Goal: Task Accomplishment & Management: Manage account settings

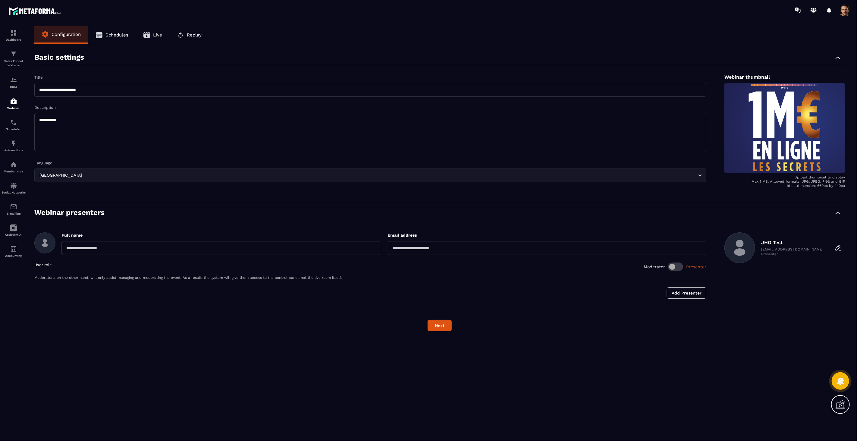
click at [149, 36] on icon "button" at bounding box center [146, 35] width 7 height 6
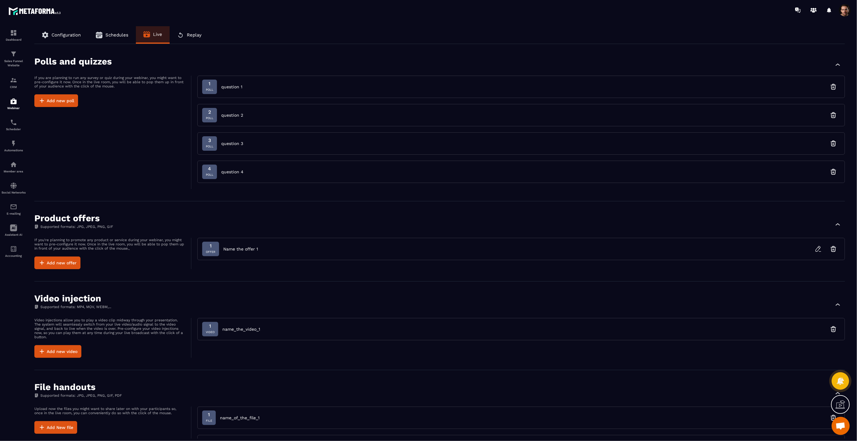
click at [110, 37] on button "Schedules" at bounding box center [112, 34] width 48 height 17
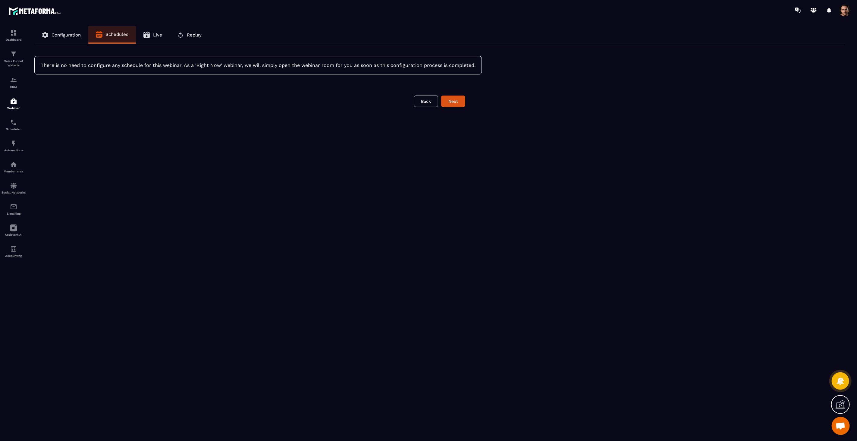
drag, startPoint x: 63, startPoint y: 38, endPoint x: 55, endPoint y: 42, distance: 9.7
click at [62, 38] on button "Configuration" at bounding box center [61, 34] width 54 height 17
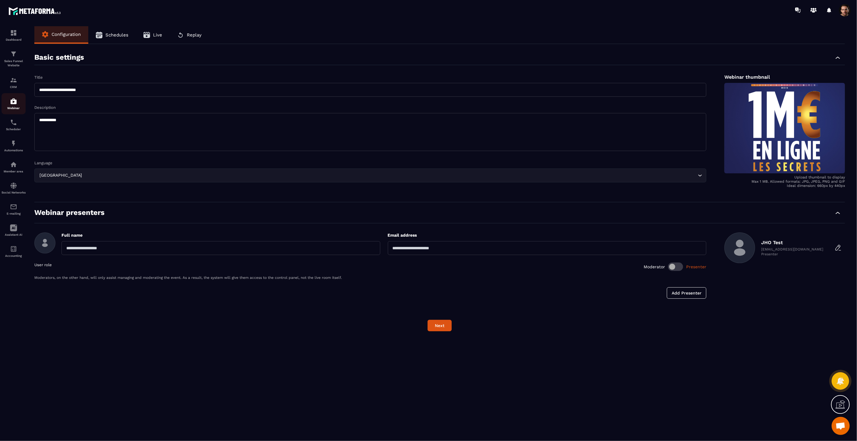
click at [5, 108] on p "Webinar" at bounding box center [14, 107] width 24 height 3
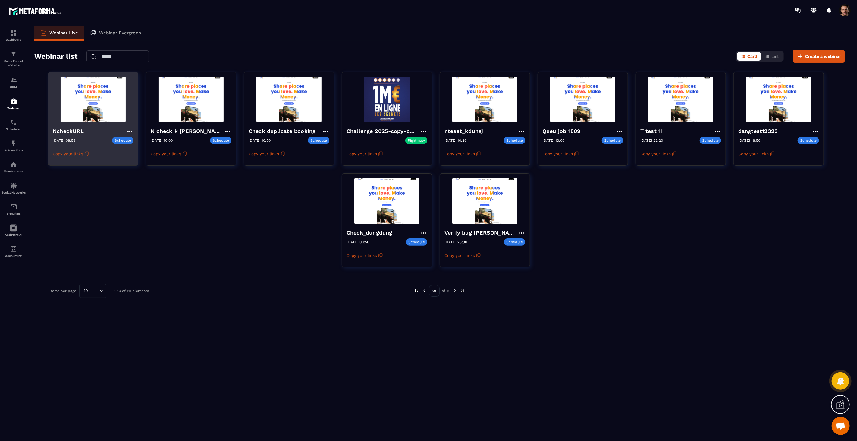
click at [112, 109] on img at bounding box center [93, 100] width 81 height 46
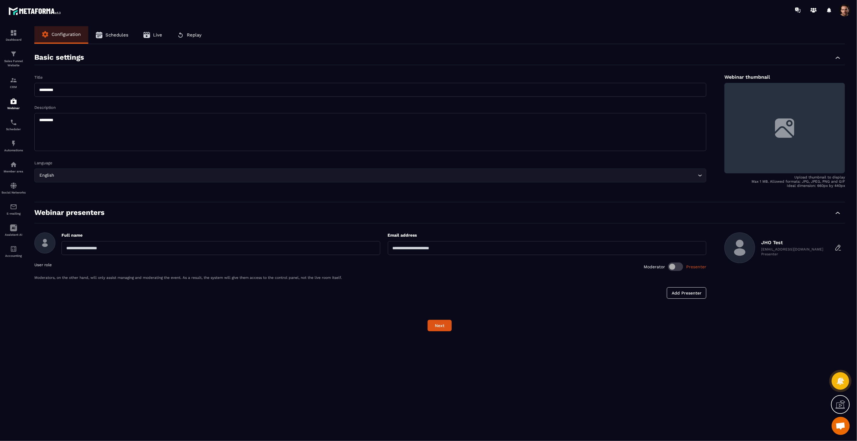
click at [159, 34] on span "Live" at bounding box center [157, 34] width 9 height 5
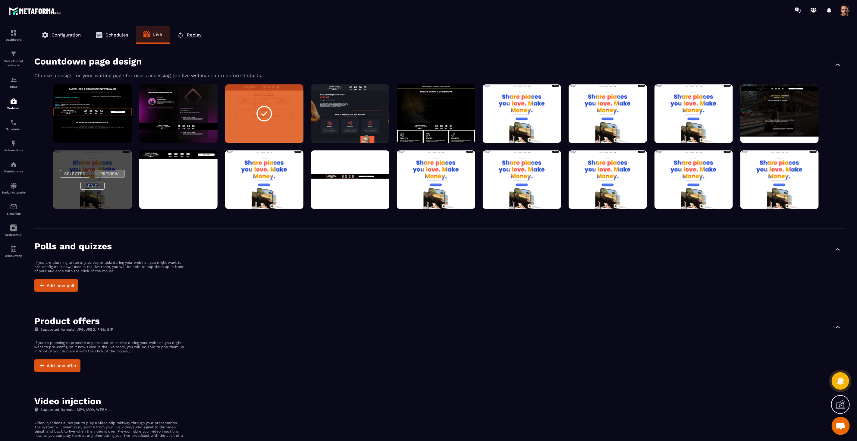
click at [104, 170] on button "Preview" at bounding box center [110, 174] width 30 height 8
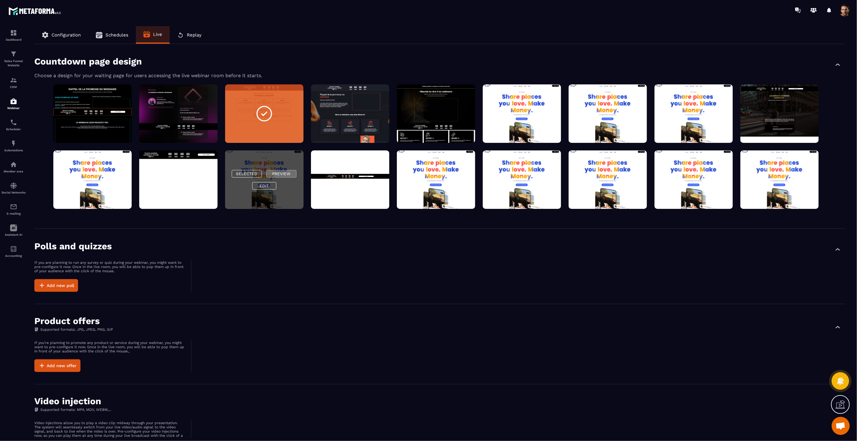
click at [280, 174] on button "Preview" at bounding box center [281, 174] width 30 height 8
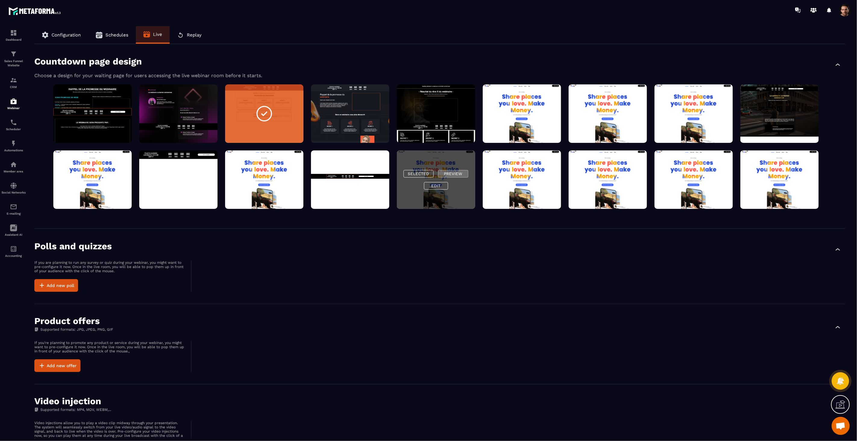
click at [445, 174] on button "Preview" at bounding box center [453, 174] width 30 height 8
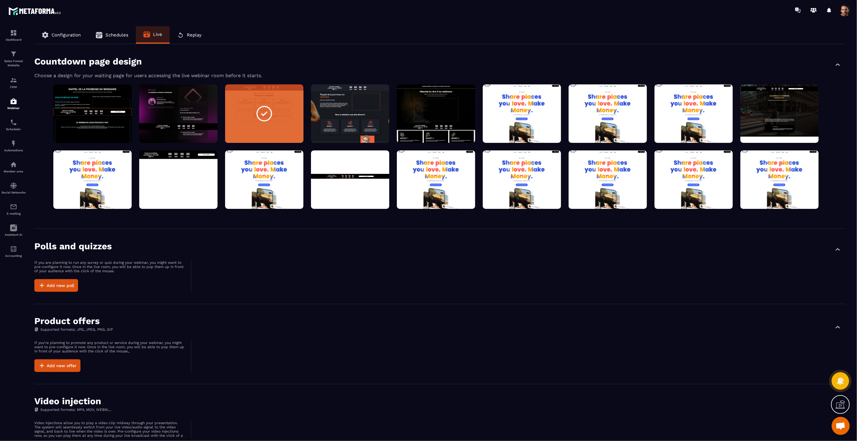
click at [851, 18] on div at bounding box center [464, 10] width 786 height 20
click at [839, 11] on span at bounding box center [845, 10] width 12 height 12
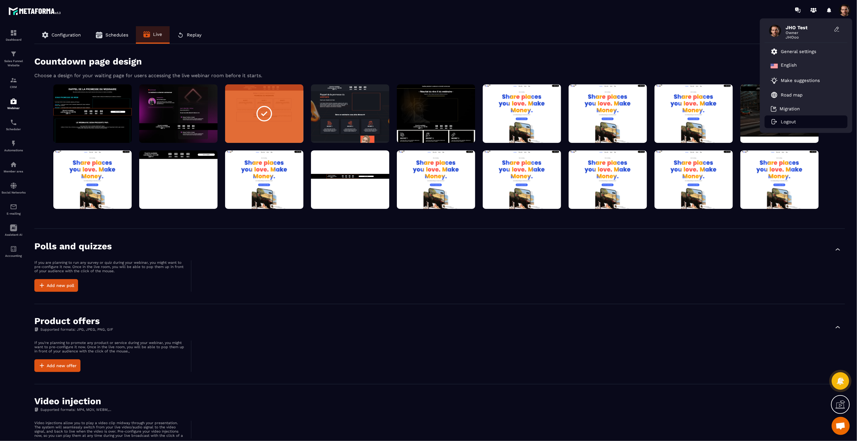
click at [773, 122] on icon at bounding box center [774, 121] width 7 height 5
